Goal: Find specific page/section: Find specific page/section

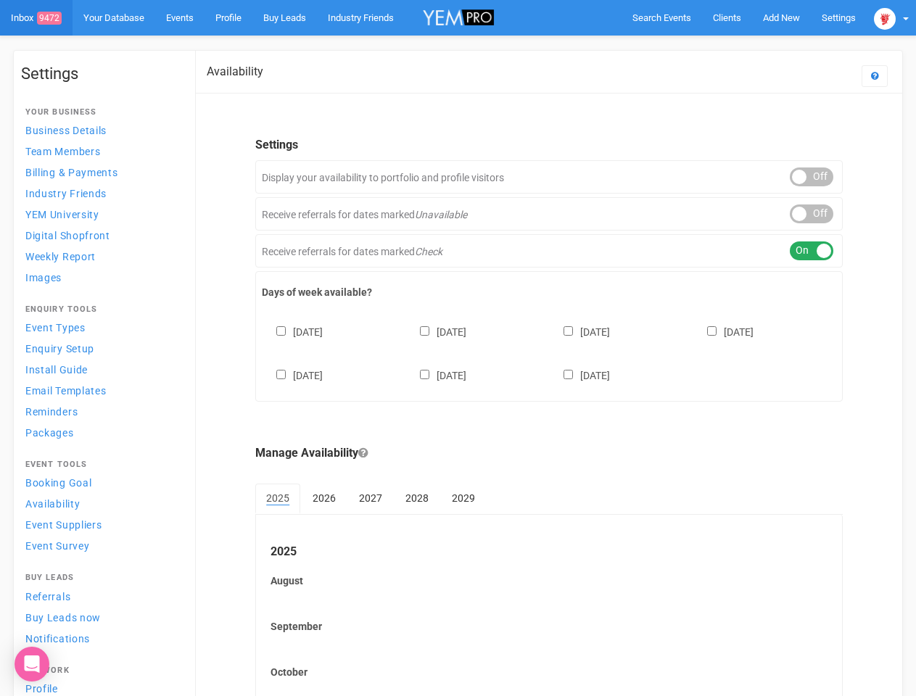
click at [457, 348] on div "[DATE] [DATE] [DATE] [DATE] [DATE] [DATE] [DATE]" at bounding box center [549, 346] width 574 height 87
click at [661, 17] on span "Search Events" at bounding box center [661, 17] width 59 height 11
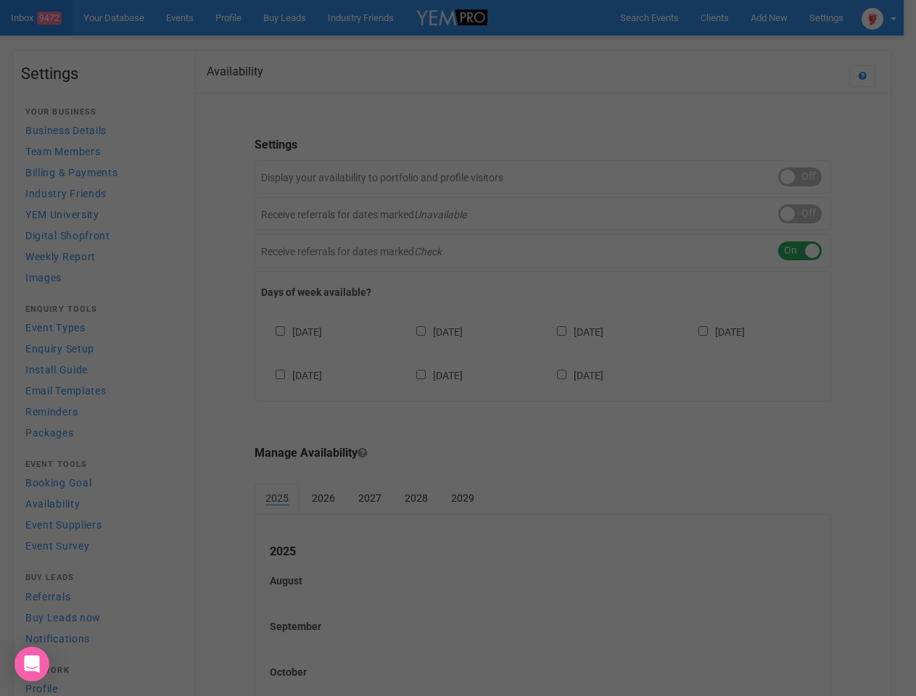
click at [781, 17] on div at bounding box center [458, 348] width 916 height 696
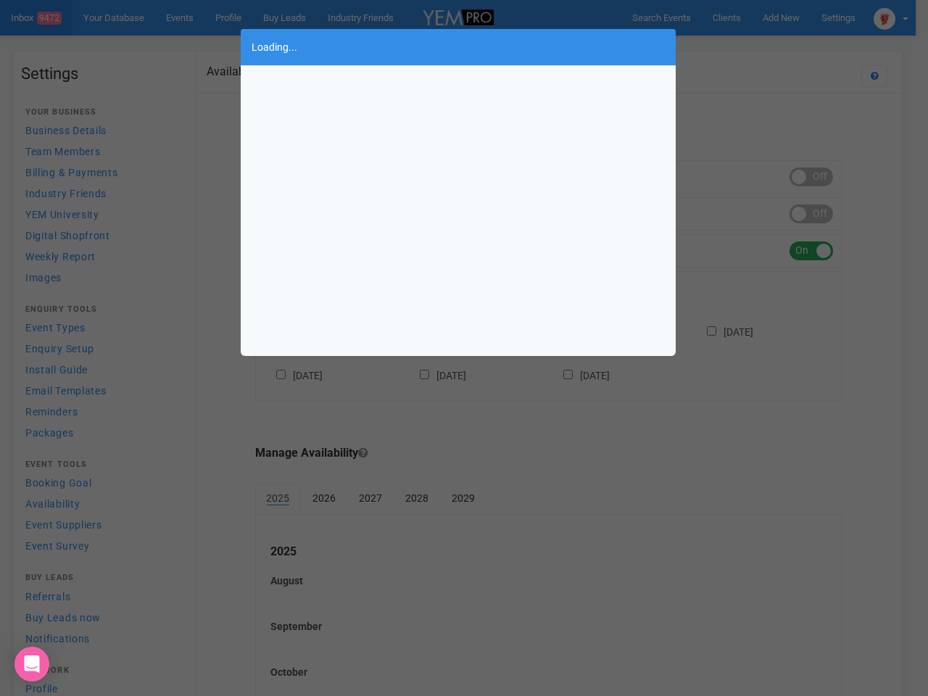
click at [747, 46] on div "Loading..." at bounding box center [464, 348] width 928 height 696
click at [891, 17] on div "Loading..." at bounding box center [464, 348] width 928 height 696
click at [811, 177] on div "Loading..." at bounding box center [464, 348] width 928 height 696
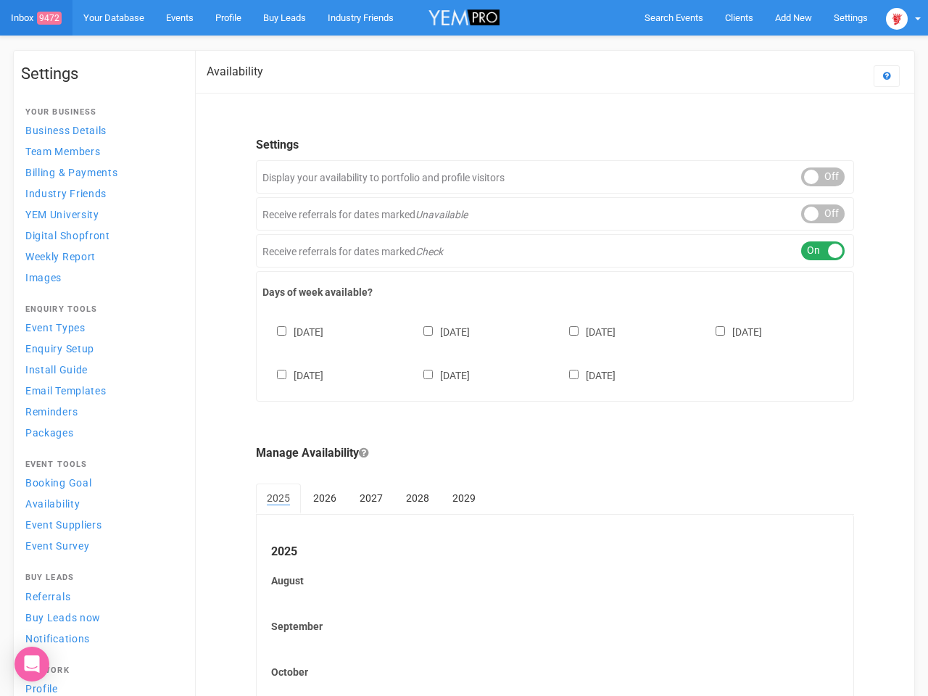
click at [811, 214] on div "ON OFF" at bounding box center [822, 213] width 43 height 19
click at [811, 251] on div "ON OFF" at bounding box center [822, 250] width 43 height 19
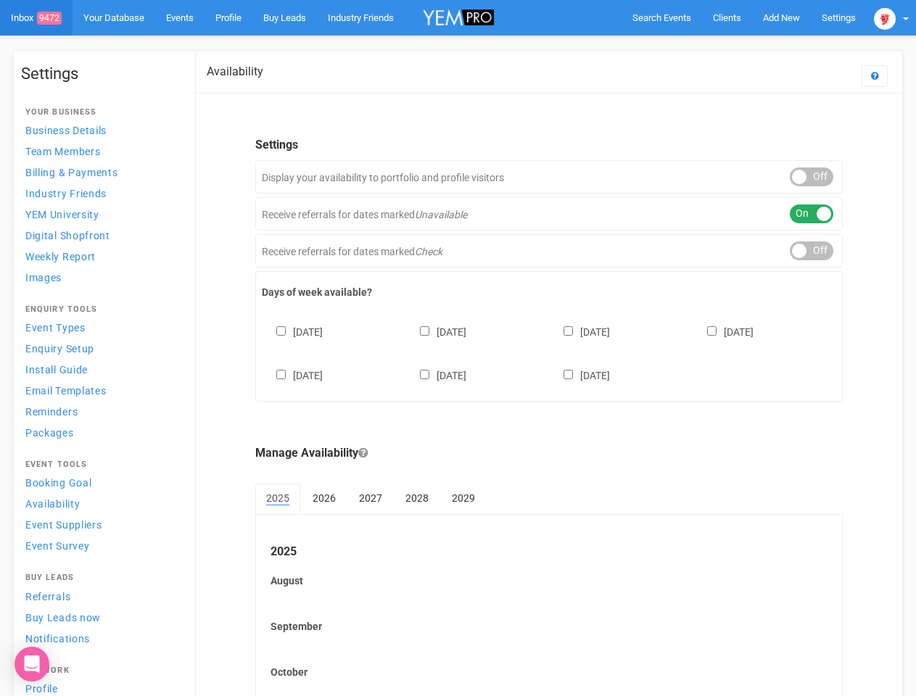
click at [549, 352] on div "[DATE] [DATE] [DATE] [DATE] [DATE] [DATE] [DATE]" at bounding box center [549, 346] width 574 height 87
